Goal: Task Accomplishment & Management: Manage account settings

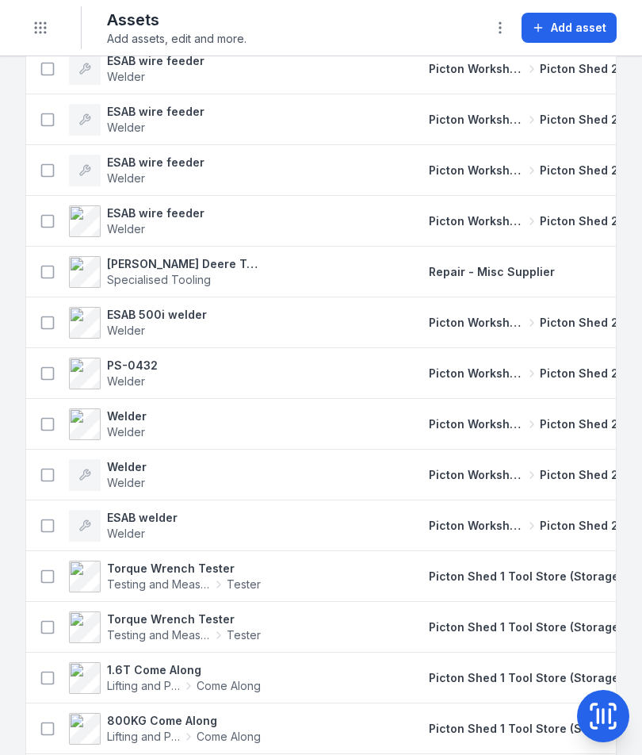
scroll to position [8241, 0]
click at [31, 21] on button "Toggle Navigation" at bounding box center [40, 28] width 30 height 30
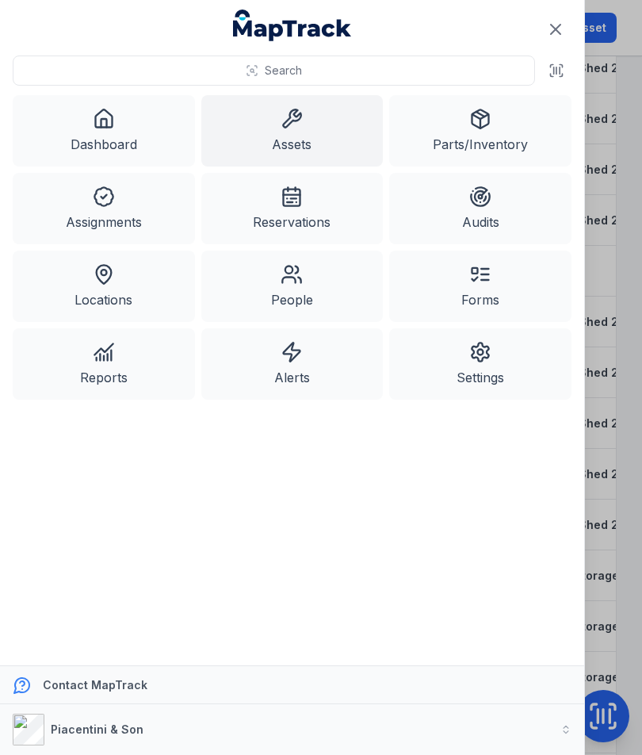
click at [297, 362] on icon at bounding box center [292, 352] width 22 height 22
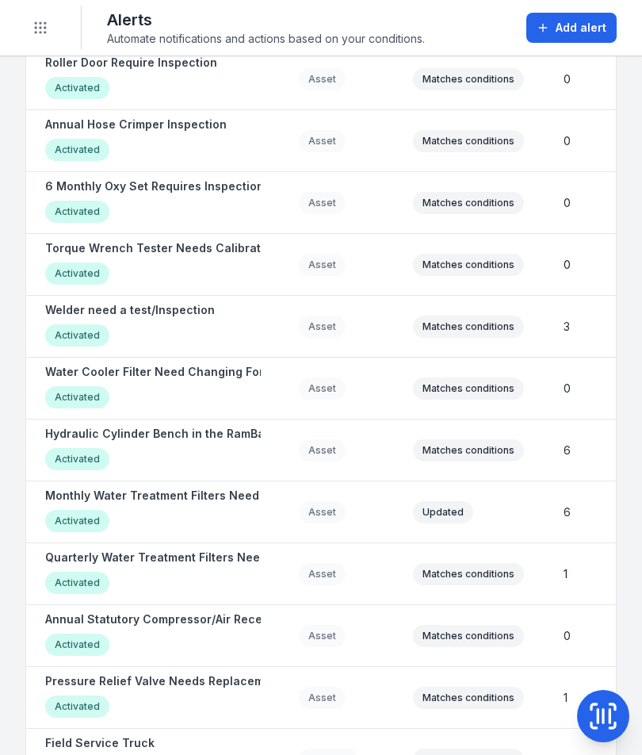
scroll to position [178, 0]
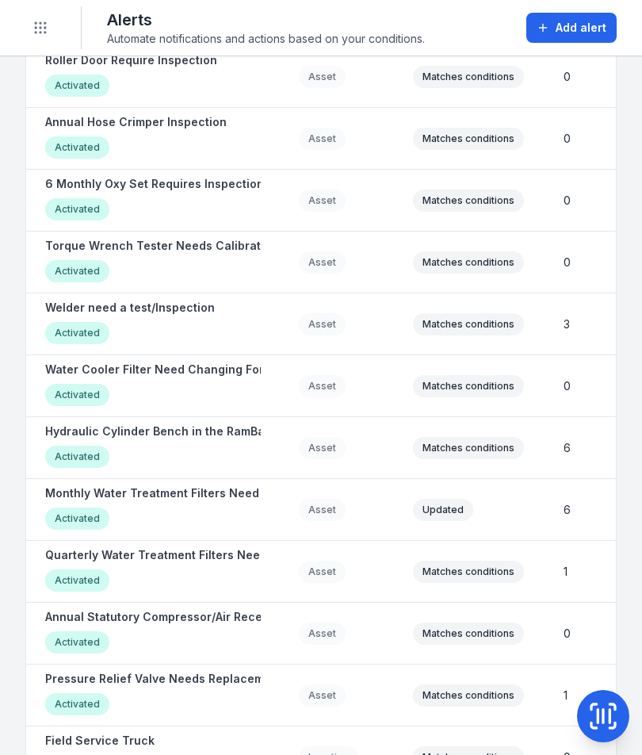
click at [71, 267] on div "Activated" at bounding box center [77, 271] width 64 height 22
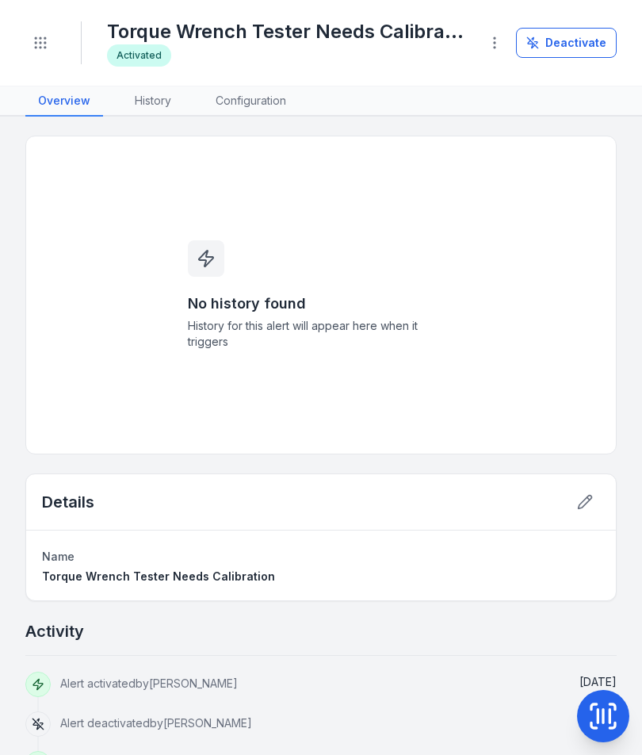
click at [51, 46] on button "Toggle Navigation" at bounding box center [40, 43] width 30 height 30
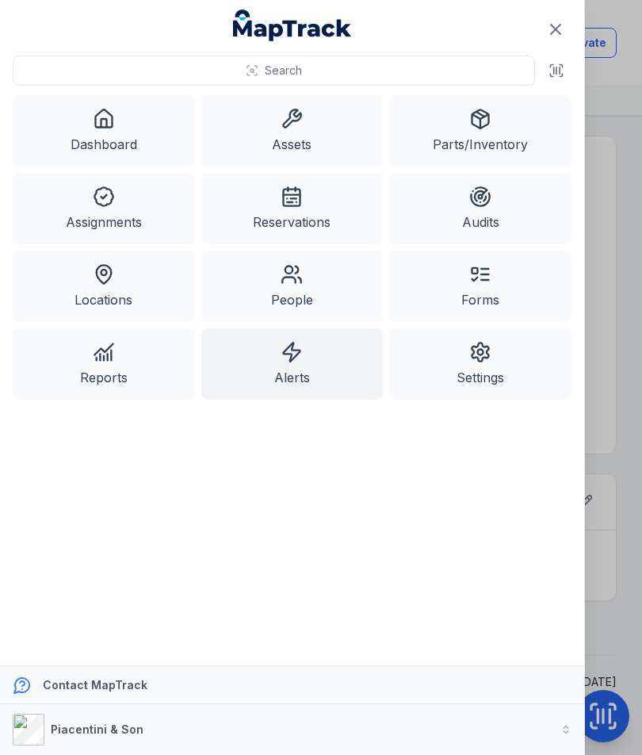
click at [111, 301] on link "Locations" at bounding box center [104, 286] width 182 height 71
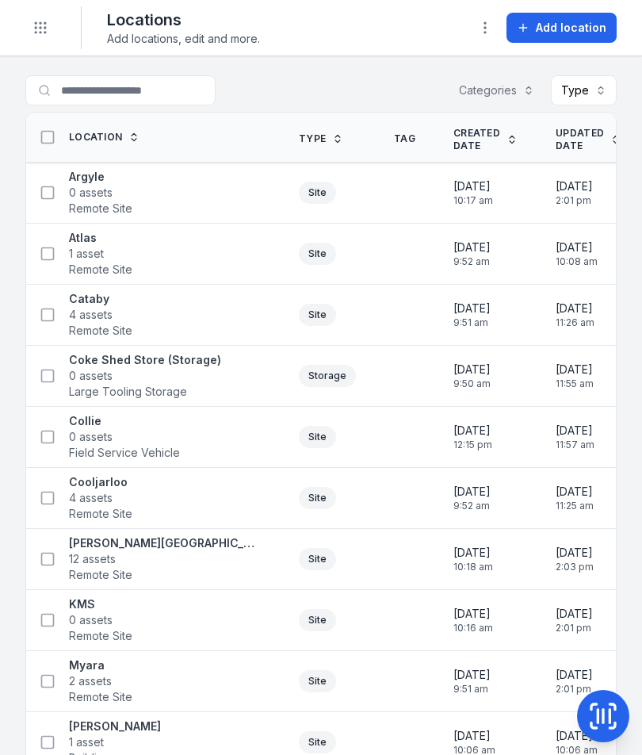
click at [605, 540] on icon at bounding box center [604, 716] width 32 height 32
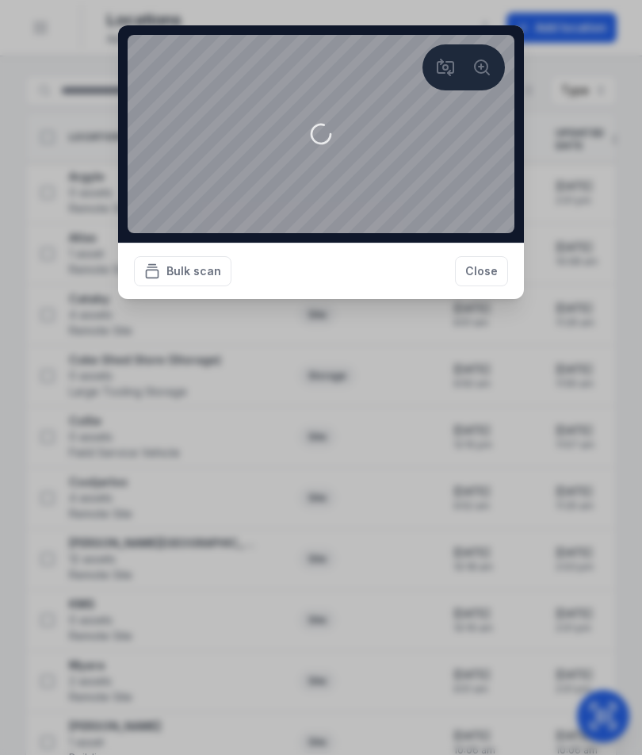
click at [487, 286] on button "Close" at bounding box center [481, 271] width 53 height 30
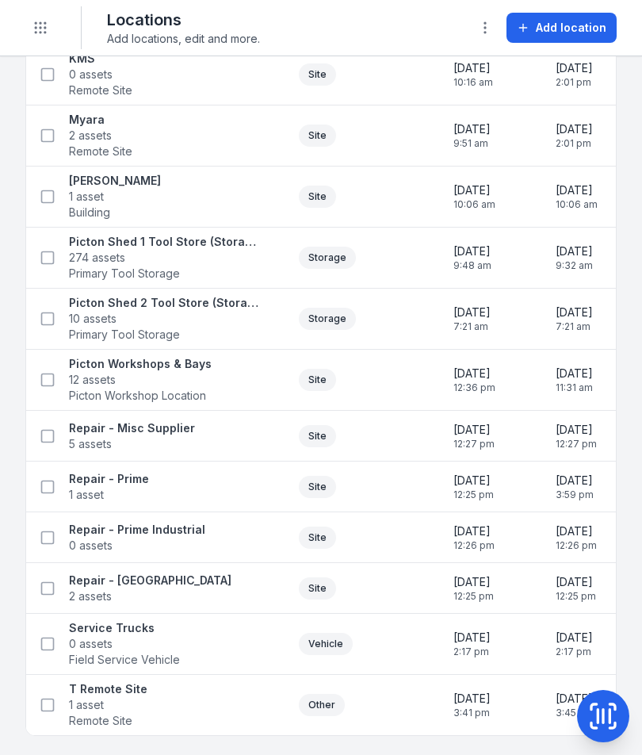
scroll to position [546, 0]
click at [125, 373] on span "12 assets" at bounding box center [140, 380] width 143 height 16
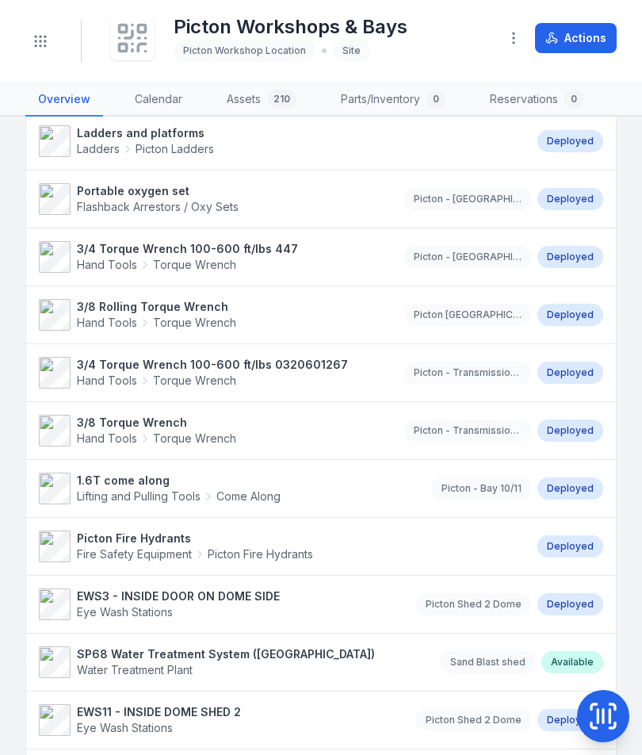
scroll to position [420, 0]
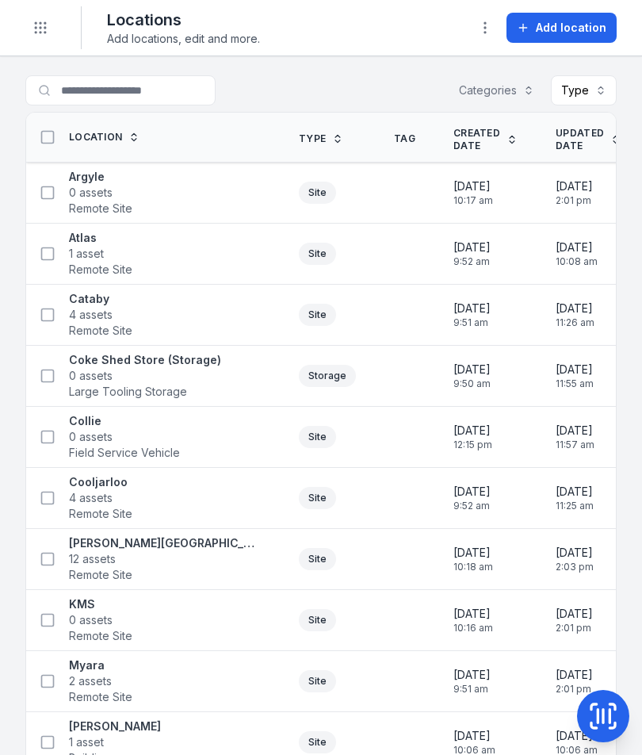
click at [39, 29] on icon "Toggle navigation" at bounding box center [41, 28] width 16 height 16
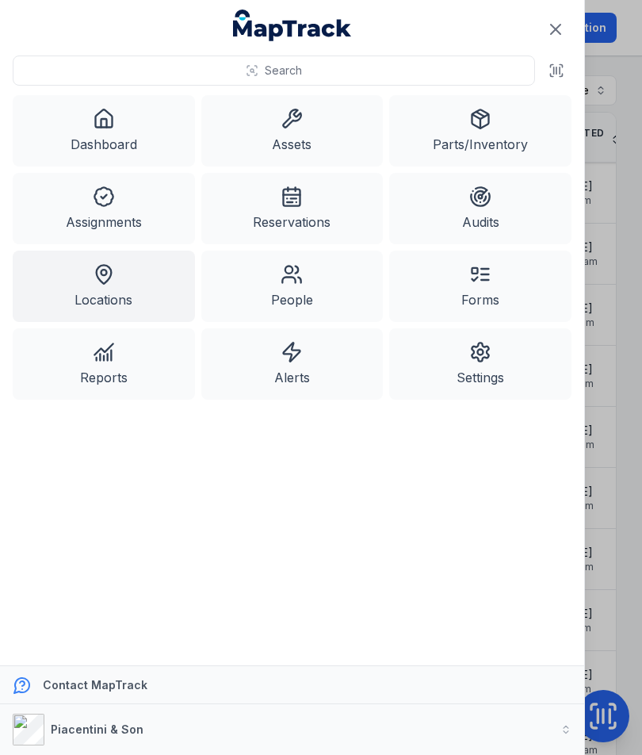
click at [333, 199] on link "Reservations" at bounding box center [292, 208] width 182 height 71
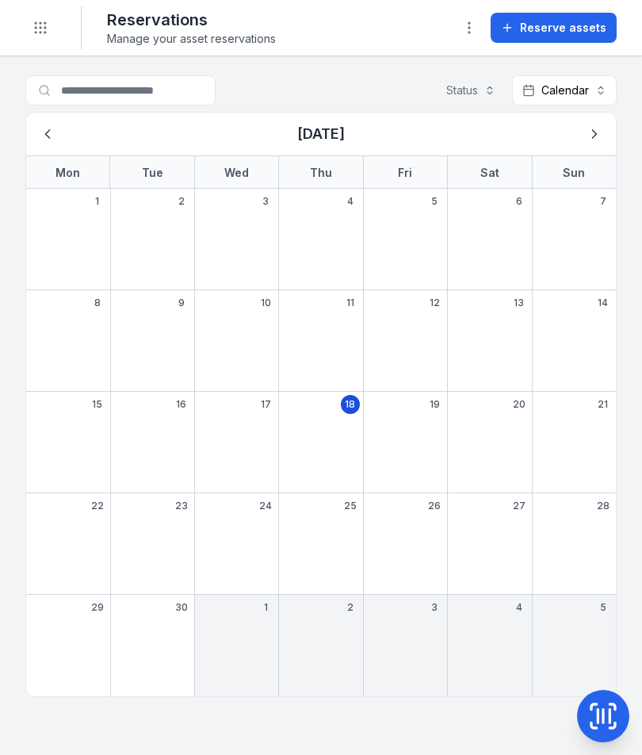
click at [39, 23] on icon "Toggle navigation" at bounding box center [41, 28] width 16 height 16
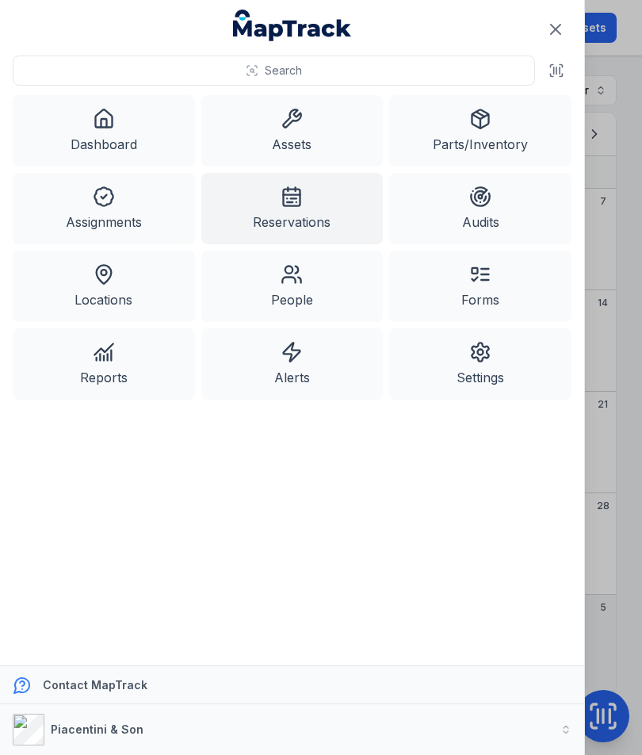
click at [341, 142] on link "Assets" at bounding box center [292, 130] width 182 height 71
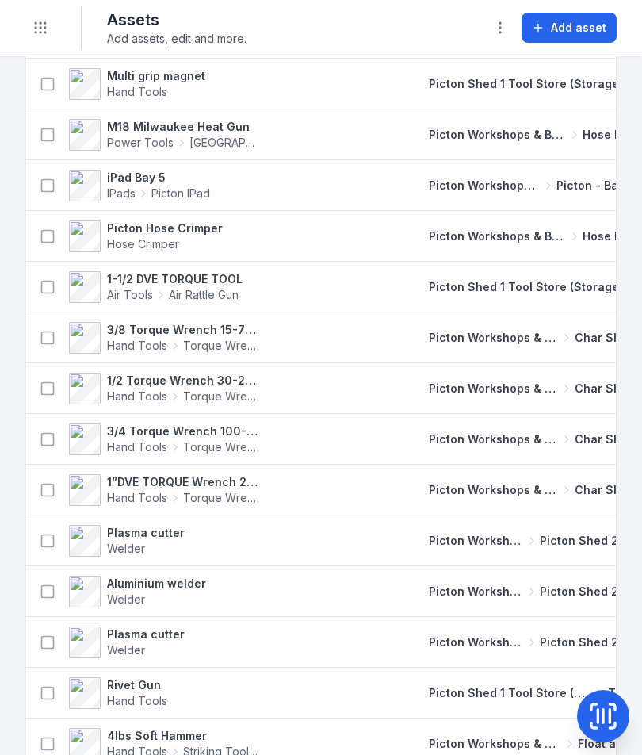
scroll to position [1881, 0]
click at [198, 381] on strong "1/2 Torque Wrench 30-250 ft/lbs site box 2 4579" at bounding box center [184, 380] width 154 height 16
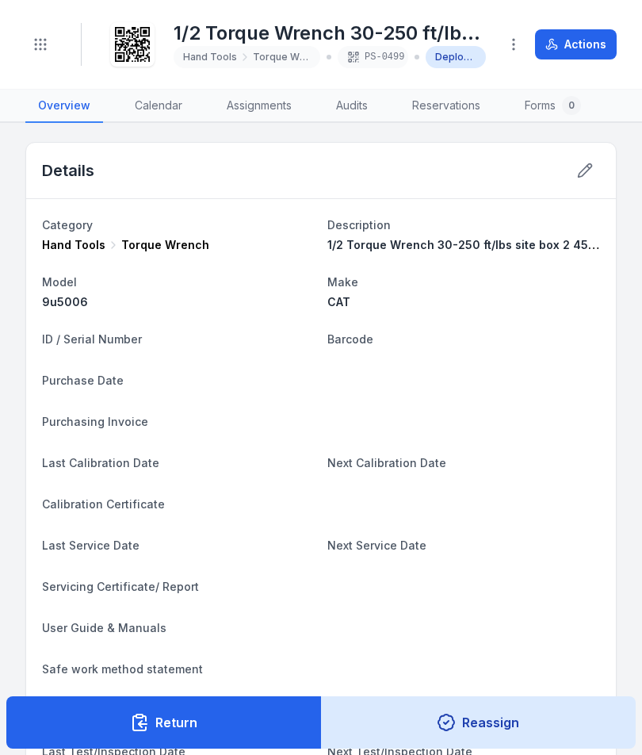
click at [590, 168] on icon at bounding box center [589, 167] width 2 height 2
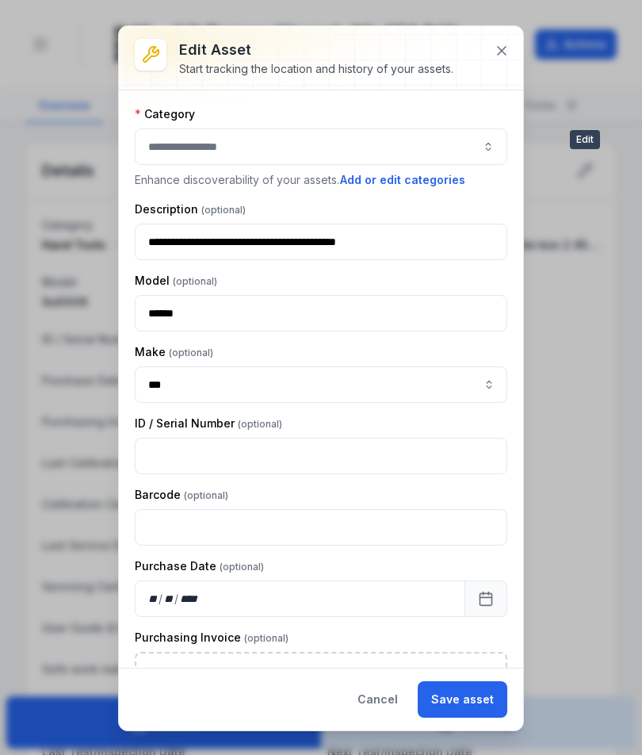
type input "**********"
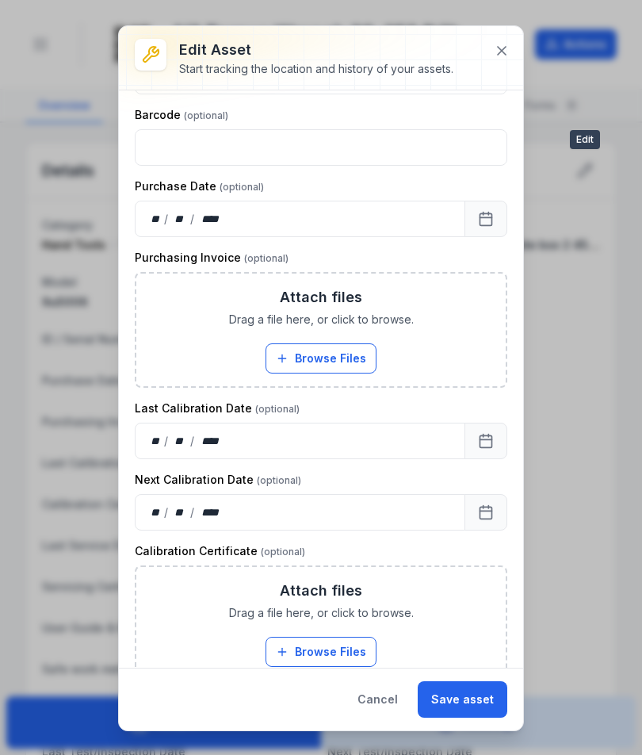
scroll to position [453, 0]
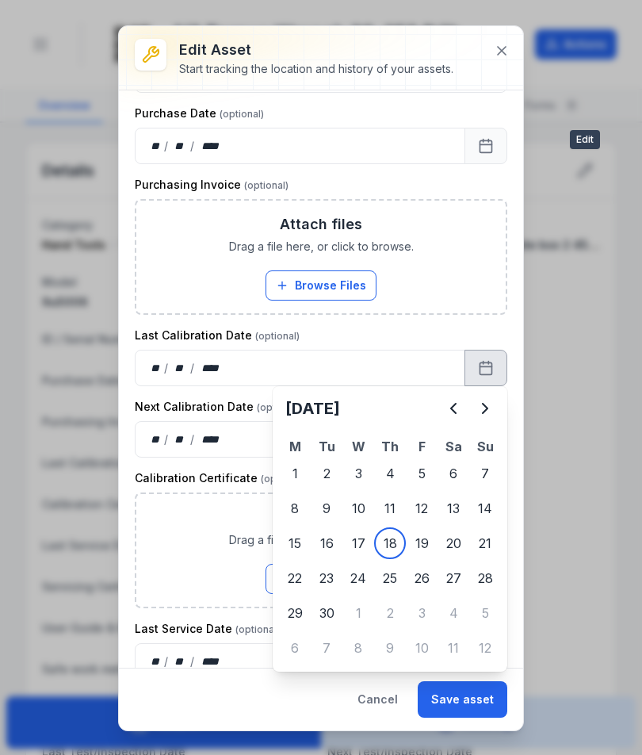
click at [453, 401] on icon "Previous" at bounding box center [453, 408] width 19 height 19
click at [450, 401] on icon "Previous" at bounding box center [453, 408] width 19 height 19
click at [451, 400] on icon "Previous" at bounding box center [453, 408] width 19 height 19
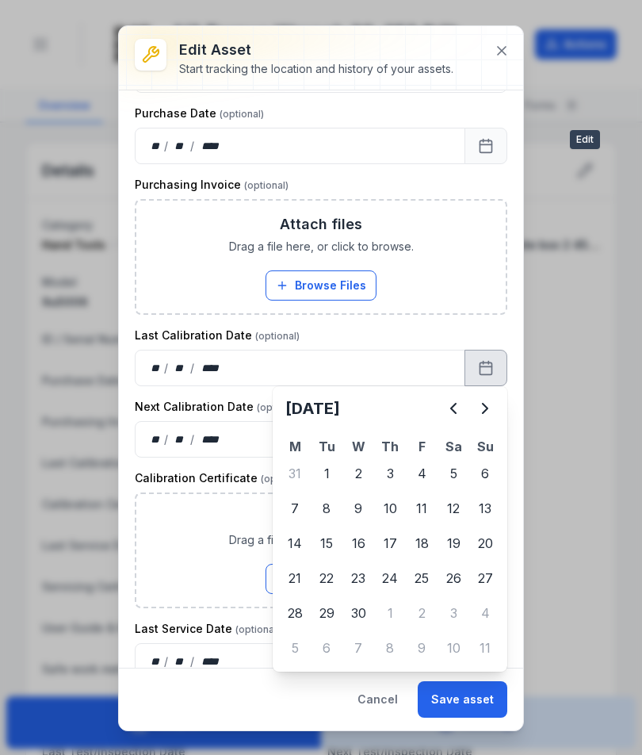
click at [450, 406] on icon "Previous" at bounding box center [453, 408] width 19 height 19
click at [297, 540] on button "Browse Files" at bounding box center [321, 579] width 111 height 30
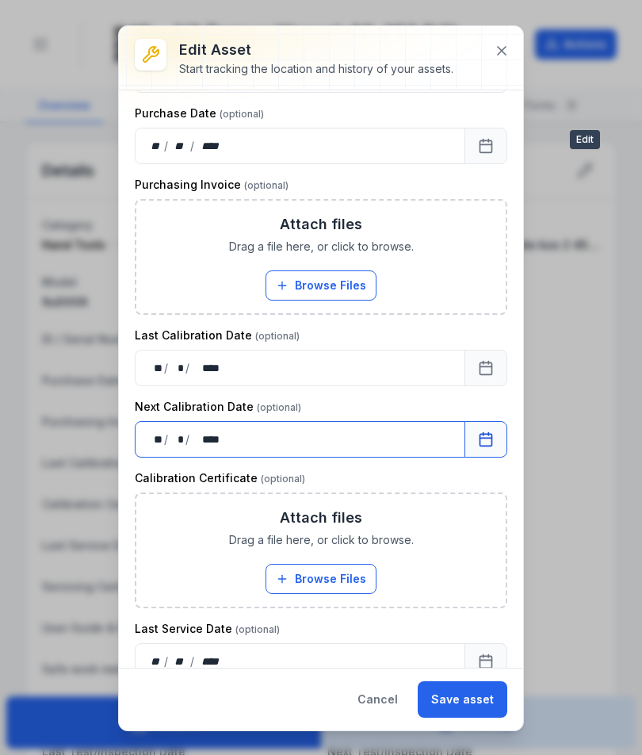
click at [350, 540] on div "Attach files Drag a file here, or click to browse. Browse Files Take Photos" at bounding box center [321, 550] width 370 height 113
click at [481, 540] on button "Save asset" at bounding box center [463, 699] width 90 height 36
